Goal: Information Seeking & Learning: Learn about a topic

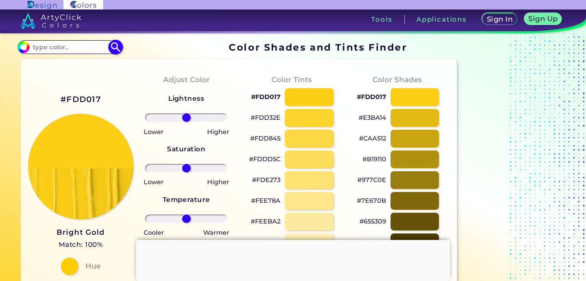
click at [85, 45] on input at bounding box center [70, 47] width 80 height 12
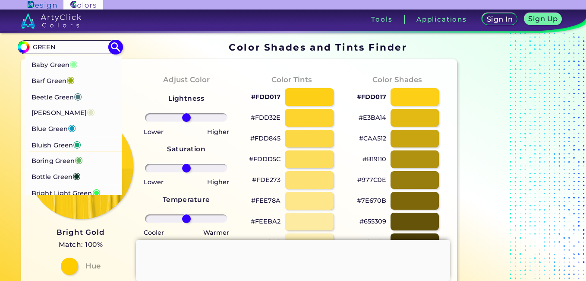
scroll to position [216, 0]
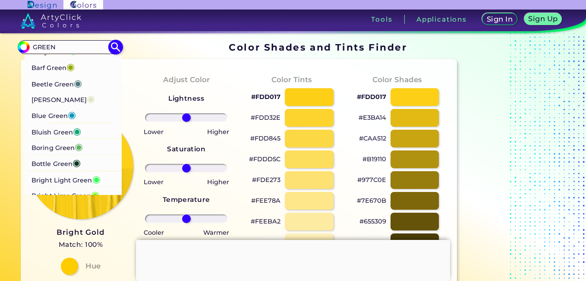
type input "GREEN"
click at [61, 155] on p "Boring Green ◉" at bounding box center [57, 147] width 51 height 16
type input "#63b365"
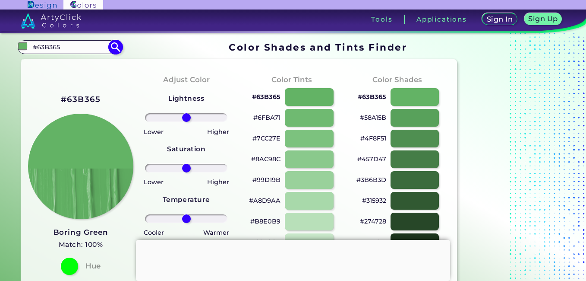
click at [103, 47] on input "#63B365" at bounding box center [70, 47] width 80 height 12
drag, startPoint x: 103, startPoint y: 47, endPoint x: 78, endPoint y: 52, distance: 26.0
click at [78, 52] on input "#63B365" at bounding box center [70, 47] width 80 height 12
type input "#"
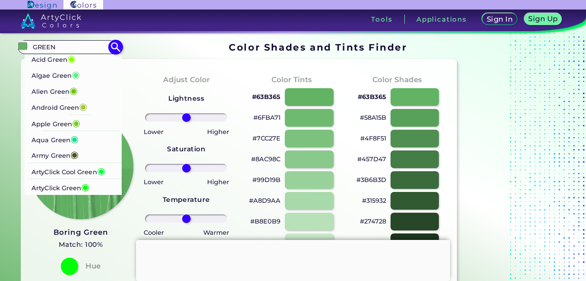
type input "GREEN"
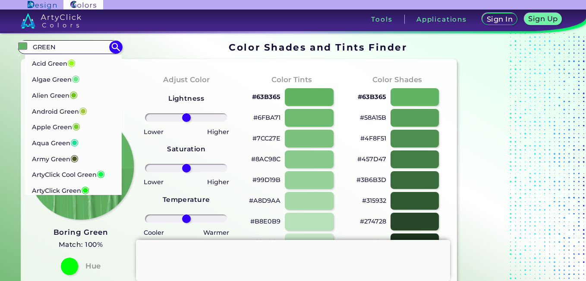
click at [68, 121] on p "Apple Green ◉" at bounding box center [56, 126] width 48 height 16
type input "#76cd26"
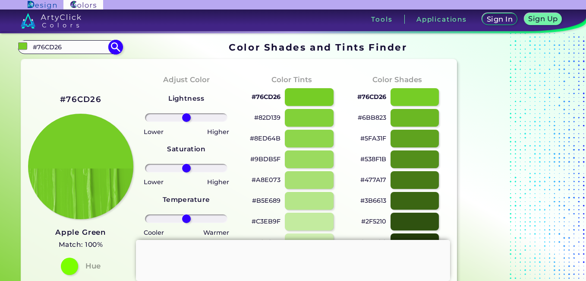
click at [64, 49] on input "#76CD26" at bounding box center [70, 47] width 80 height 12
type input "#"
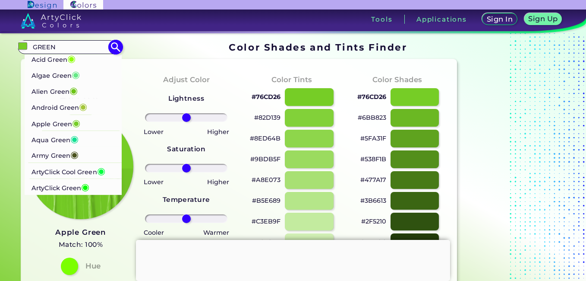
type input "GREEN"
click at [65, 94] on p "Alien Green ◉" at bounding box center [55, 90] width 46 height 16
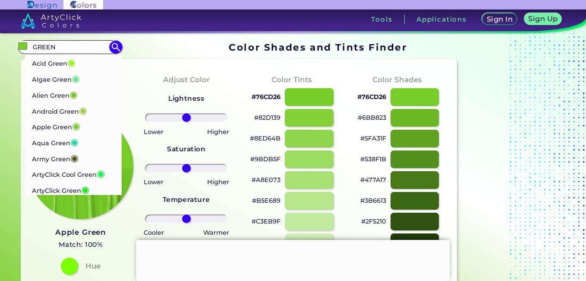
type input "#6cc417"
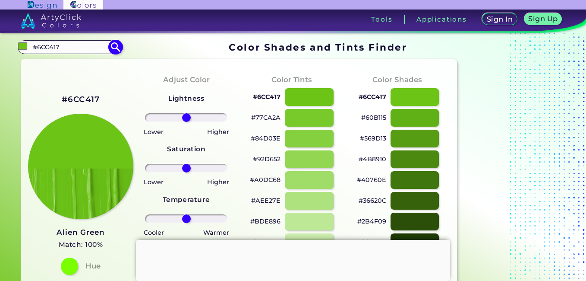
drag, startPoint x: 54, startPoint y: 44, endPoint x: 60, endPoint y: 44, distance: 6.5
click at [59, 44] on input "#6CC417" at bounding box center [70, 47] width 80 height 12
type input "#"
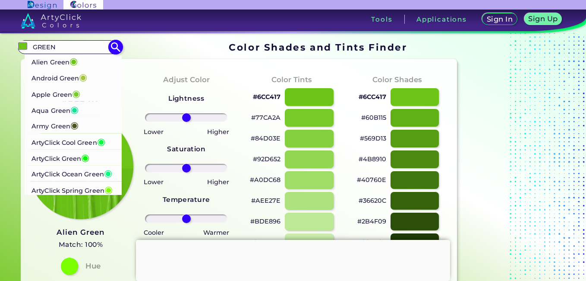
scroll to position [43, 0]
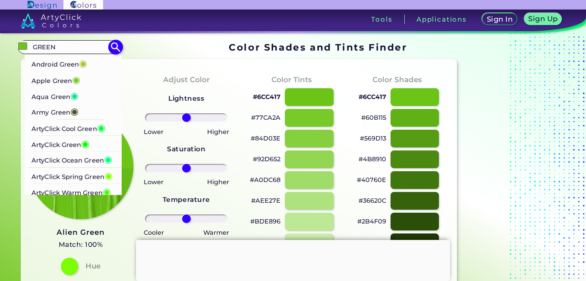
type input "GREEN"
click at [73, 129] on p "ArtyClick Cool Green ◉" at bounding box center [69, 128] width 74 height 16
type input "#00ff3f"
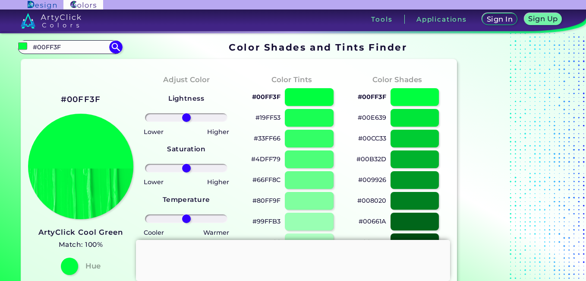
drag, startPoint x: 86, startPoint y: 49, endPoint x: 10, endPoint y: 44, distance: 76.6
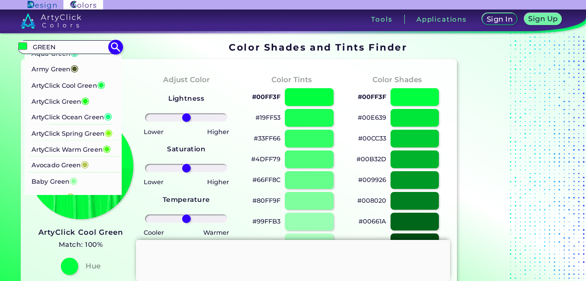
scroll to position [130, 0]
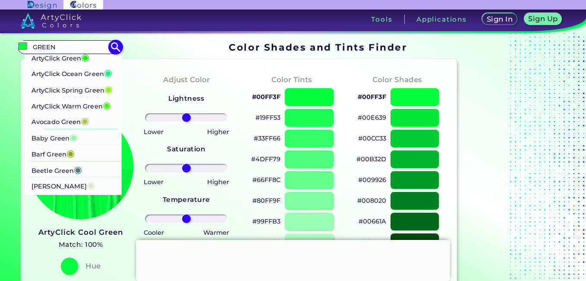
type input "GREEN"
click at [84, 97] on p "ArtyClick Spring Green ◉" at bounding box center [72, 89] width 81 height 16
type input "#7fff00"
type input "#7FFF00"
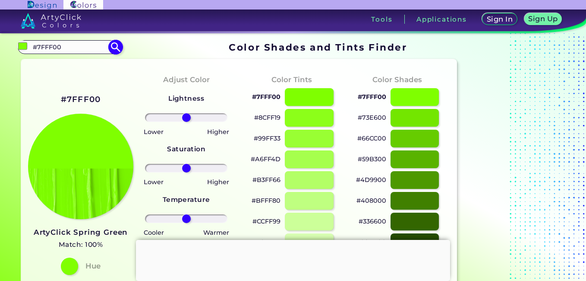
drag, startPoint x: 74, startPoint y: 53, endPoint x: 20, endPoint y: 45, distance: 54.5
click at [20, 45] on div "#7fff00 #7FFF00 Acid Green ◉ Algae Green ◉ Alien Green ◉ Android Green ◉ Apple …" at bounding box center [70, 47] width 104 height 14
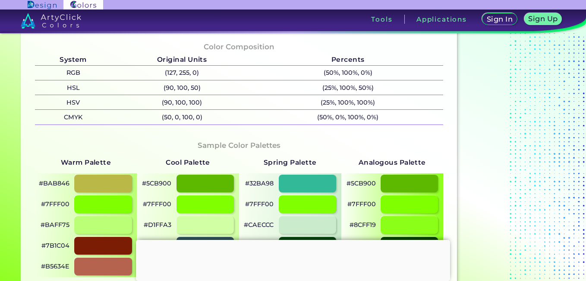
scroll to position [389, 0]
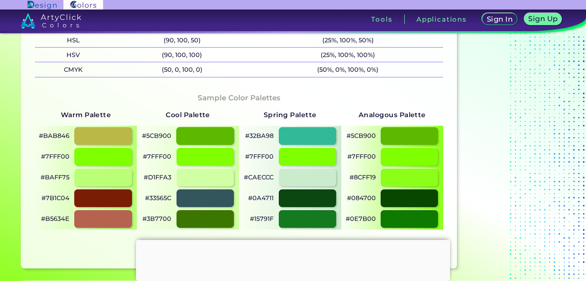
click at [218, 136] on div at bounding box center [205, 136] width 58 height 18
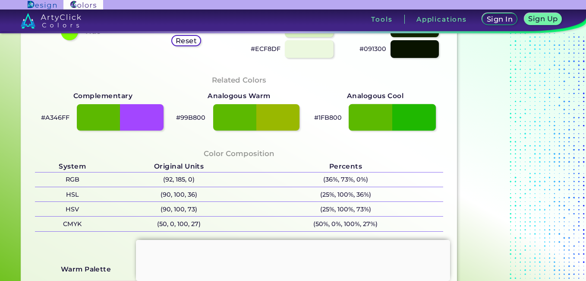
scroll to position [302, 0]
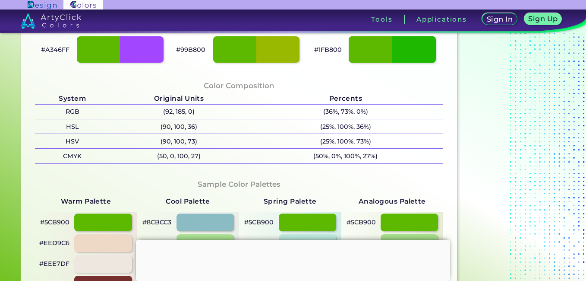
click at [422, 56] on div at bounding box center [392, 49] width 87 height 27
type input "#1fb800"
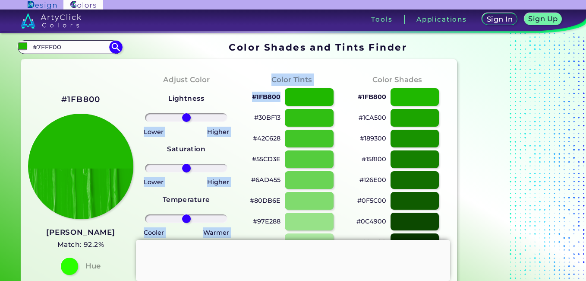
drag, startPoint x: 280, startPoint y: 96, endPoint x: 236, endPoint y: 96, distance: 44.0
copy div "Lower Higher Lower Higher Cooler Warmer Update Reset Color Tints #1FB800"
click at [258, 99] on p "#1FB800" at bounding box center [266, 97] width 28 height 10
copy div "Lower Higher Lower Higher Cooler Warmer Update Reset Color Tints #1FB800"
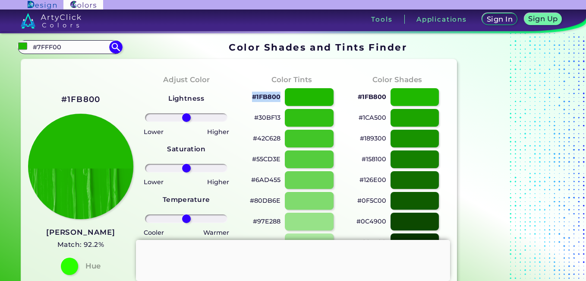
drag, startPoint x: 253, startPoint y: 96, endPoint x: 281, endPoint y: 98, distance: 27.7
click at [281, 98] on div "#1FB800" at bounding box center [292, 97] width 92 height 21
copy p "#1FB800"
